Goal: Navigation & Orientation: Find specific page/section

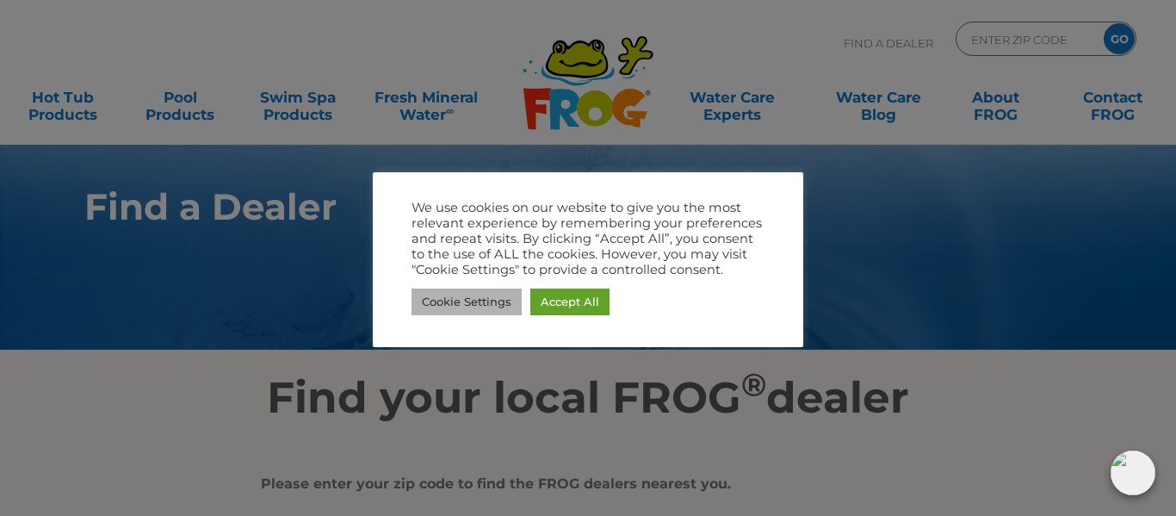
click at [482, 300] on link "Cookie Settings" at bounding box center [467, 302] width 110 height 27
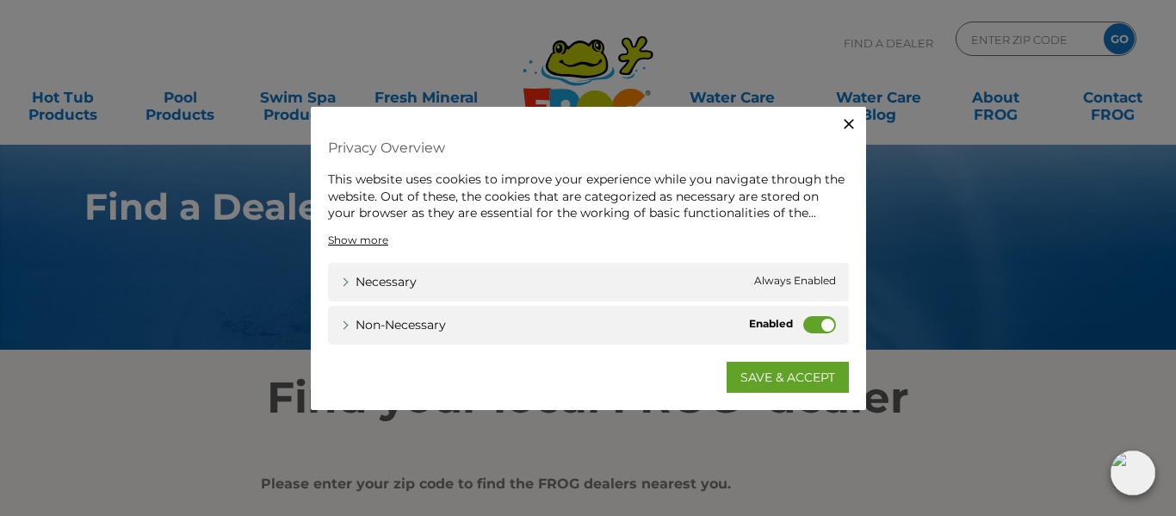
click at [771, 313] on div "Non-necessary Non-necessary" at bounding box center [588, 324] width 521 height 39
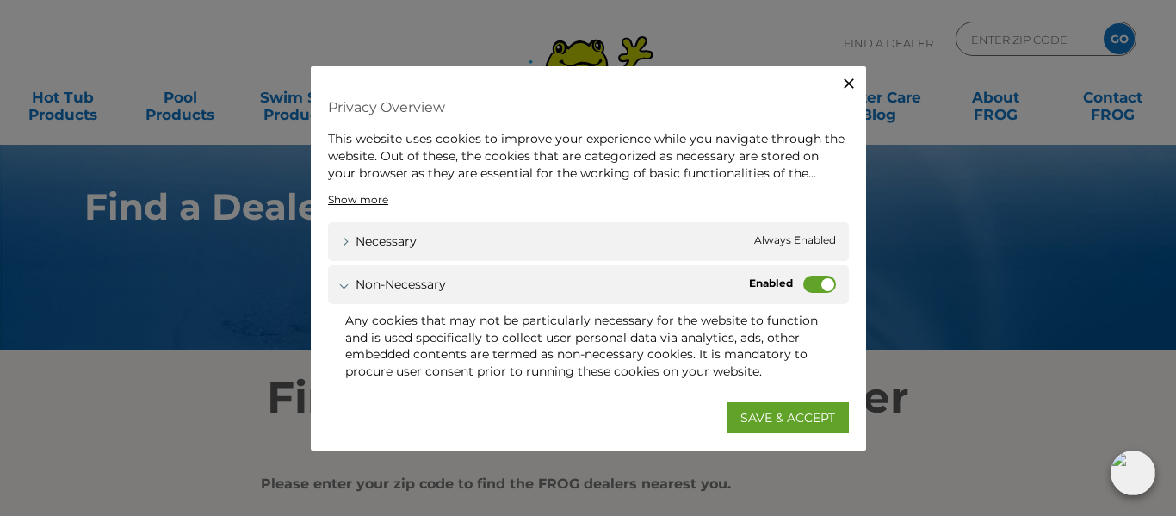
click at [816, 287] on label "Non-necessary" at bounding box center [820, 284] width 33 height 17
click at [0, 0] on input "Non-necessary" at bounding box center [0, 0] width 0 height 0
click at [336, 289] on div "Non-necessary Non-necessary" at bounding box center [588, 284] width 521 height 39
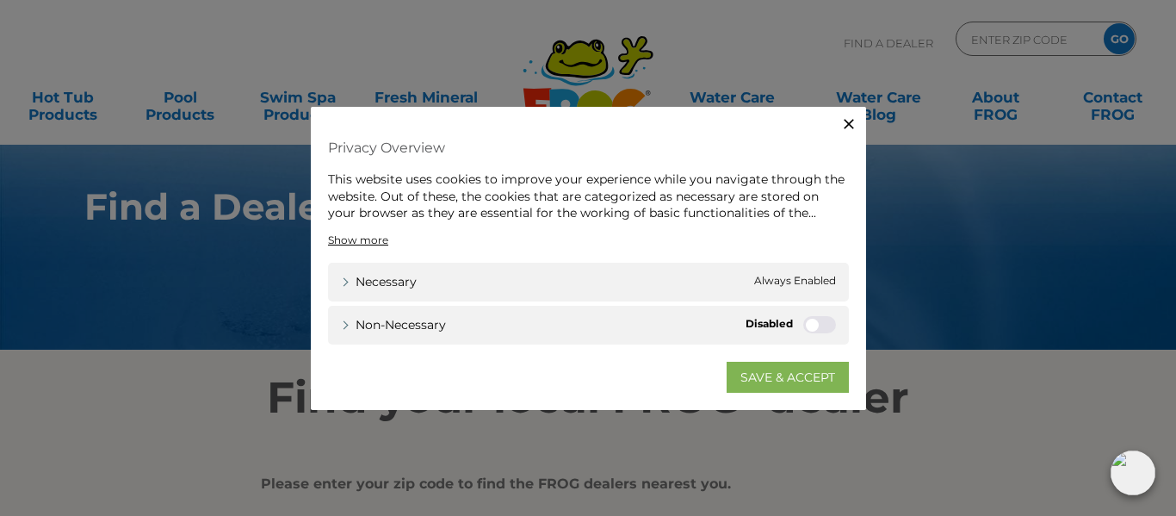
click at [769, 376] on link "SAVE & ACCEPT" at bounding box center [788, 376] width 122 height 31
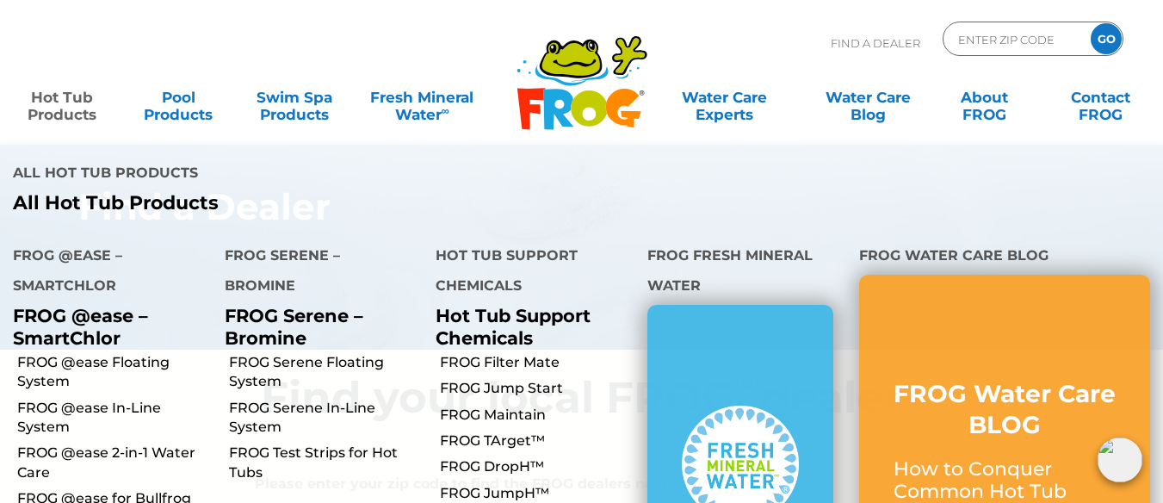
click at [74, 102] on link "Hot Tub Products" at bounding box center [62, 97] width 90 height 34
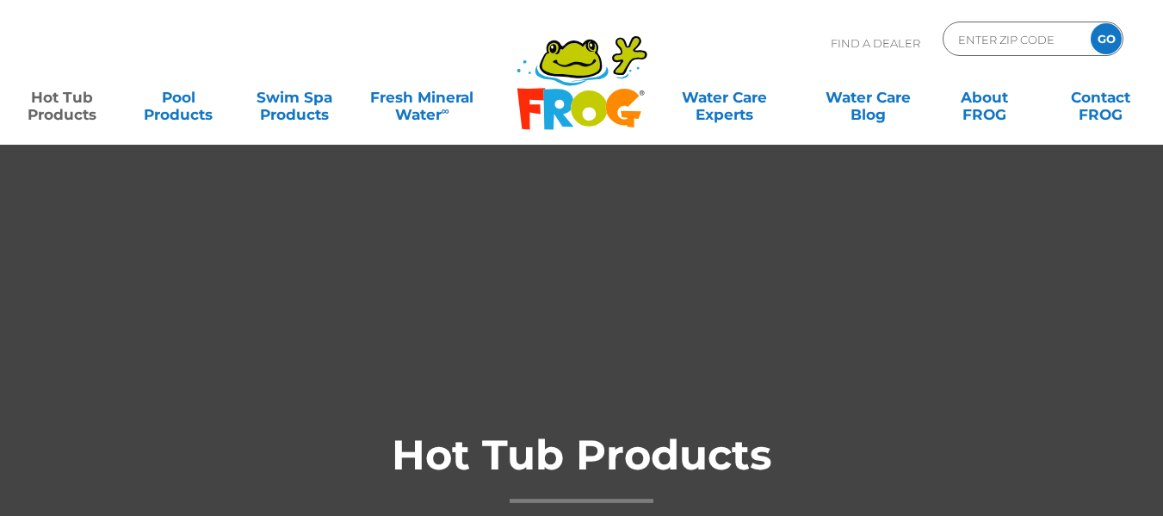
click at [673, 119] on div "MENU MENU Hot Tub Products All Hot Tub Products All Hot Tub Products FROG @ease…" at bounding box center [581, 106] width 1129 height 52
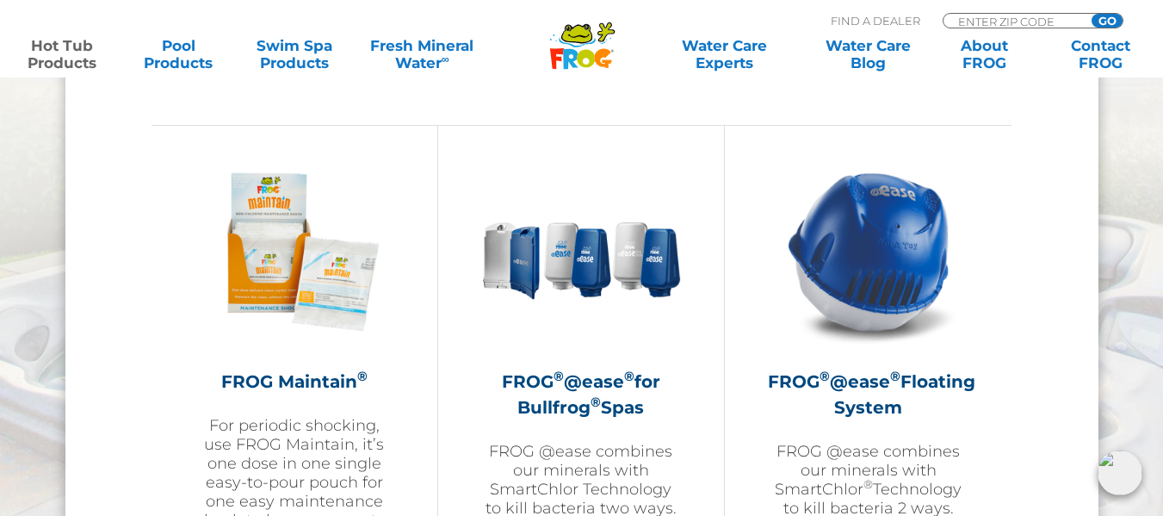
scroll to position [1929, 0]
